Goal: Navigation & Orientation: Find specific page/section

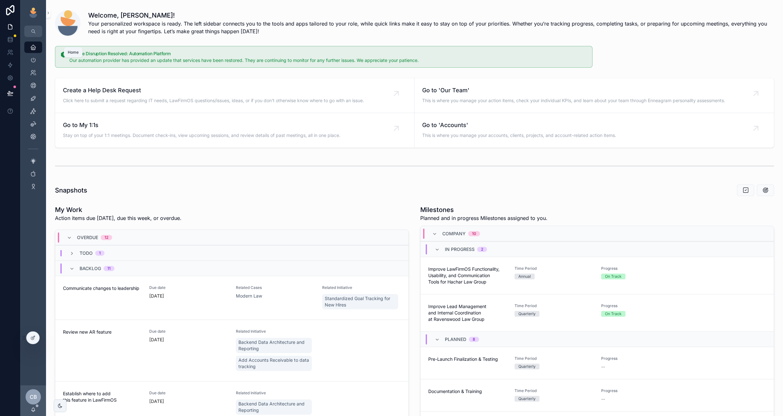
click at [33, 43] on div "Home" at bounding box center [33, 47] width 10 height 10
click at [33, 57] on div "Leadership" at bounding box center [33, 60] width 10 height 10
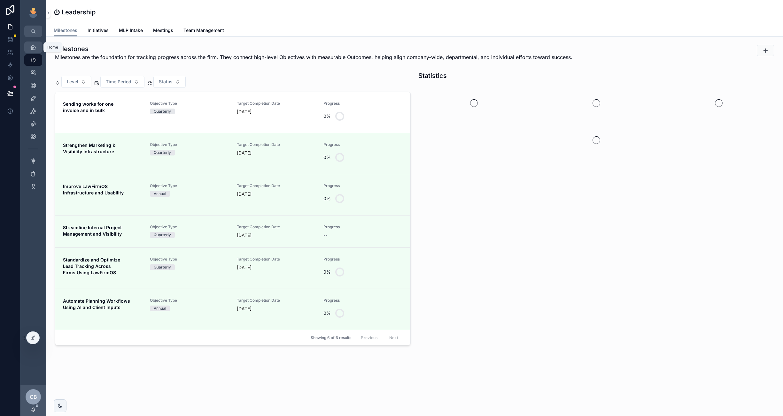
click at [34, 48] on icon "scrollable content" at bounding box center [33, 47] width 6 height 6
